Goal: Information Seeking & Learning: Find specific fact

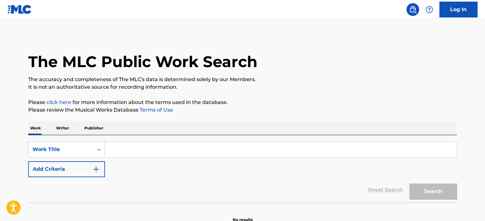
click at [146, 144] on input "Search Form" at bounding box center [281, 149] width 352 height 15
paste input "Girl In The Mirror"
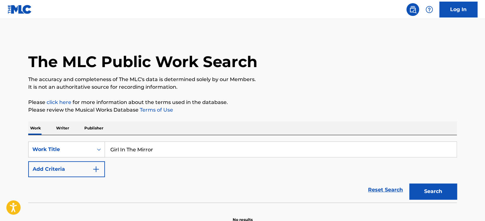
type input "Girl In The Mirror"
click at [410, 183] on button "Search" at bounding box center [434, 191] width 48 height 16
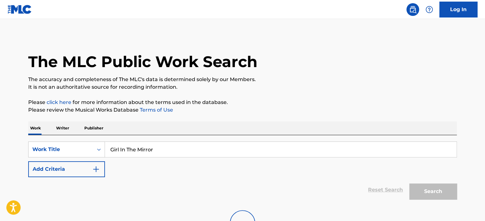
click at [286, 90] on p "It is not an authoritative source for recording information." at bounding box center [242, 87] width 429 height 8
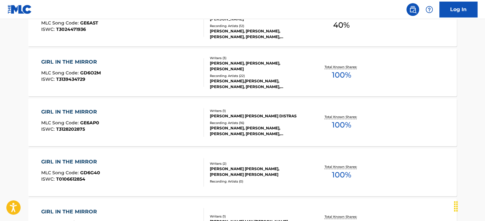
scroll to position [412, 0]
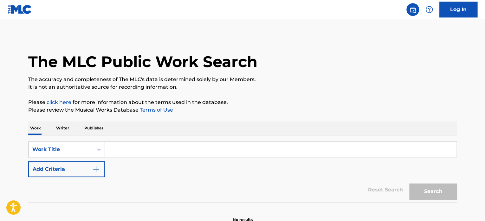
click at [168, 152] on input "Search Form" at bounding box center [281, 149] width 352 height 15
click at [176, 147] on input "Search Form" at bounding box center [281, 149] width 352 height 15
paste input "8AM IN [GEOGRAPHIC_DATA]"
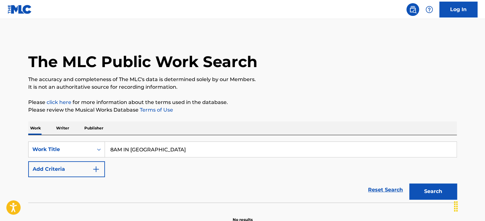
type input "8AM IN [GEOGRAPHIC_DATA]"
click at [410, 183] on button "Search" at bounding box center [434, 191] width 48 height 16
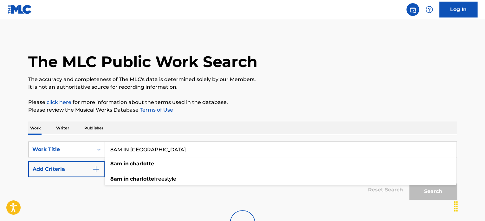
click at [283, 115] on div "The MLC Public Work Search The accuracy and completeness of The MLC's data is d…" at bounding box center [243, 139] width 444 height 208
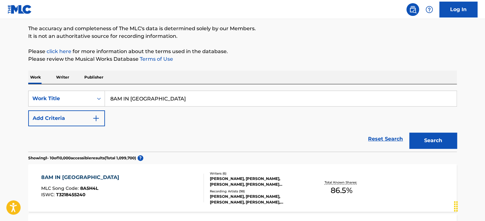
scroll to position [127, 0]
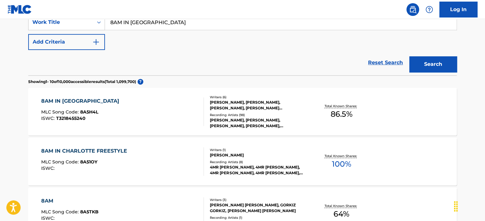
click at [291, 120] on div "[PERSON_NAME], [PERSON_NAME], [PERSON_NAME], [PERSON_NAME], [PERSON_NAME]" at bounding box center [258, 122] width 96 height 11
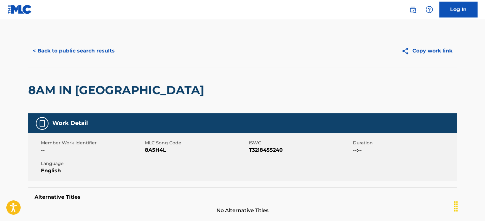
scroll to position [127, 0]
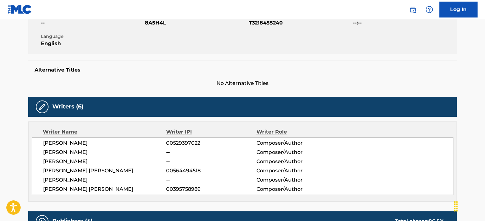
drag, startPoint x: 48, startPoint y: 179, endPoint x: 105, endPoint y: 179, distance: 56.5
click at [105, 179] on div "[PERSON_NAME] 00529397022 Composer/Author [PERSON_NAME] -- Composer/Author [PER…" at bounding box center [243, 165] width 422 height 57
copy span "[PERSON_NAME]"
click at [350, 76] on div "Alternative Titles No Alternative Titles" at bounding box center [242, 73] width 429 height 27
